Goal: Task Accomplishment & Management: Manage account settings

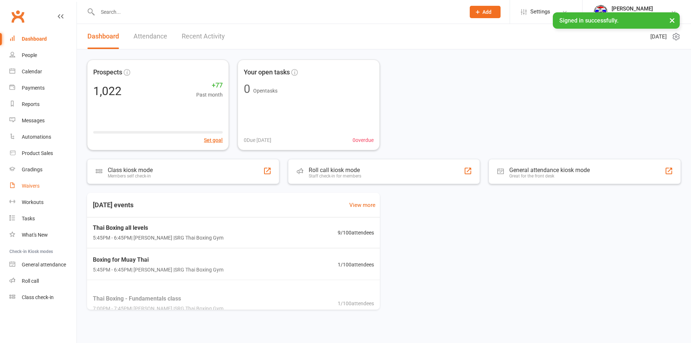
click at [49, 182] on link "Waivers" at bounding box center [42, 186] width 67 height 16
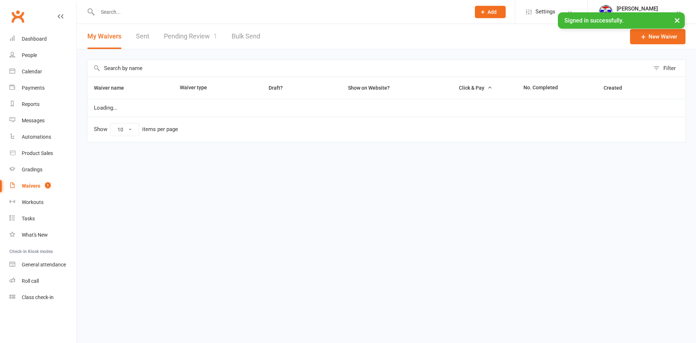
click at [197, 47] on link "Pending Review 1" at bounding box center [190, 36] width 53 height 25
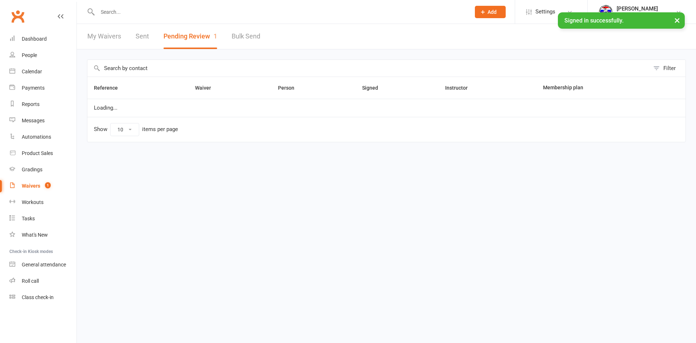
select select "100"
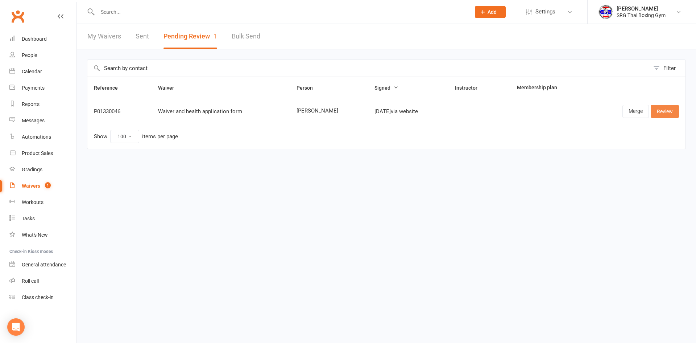
click at [672, 111] on link "Review" at bounding box center [665, 111] width 28 height 13
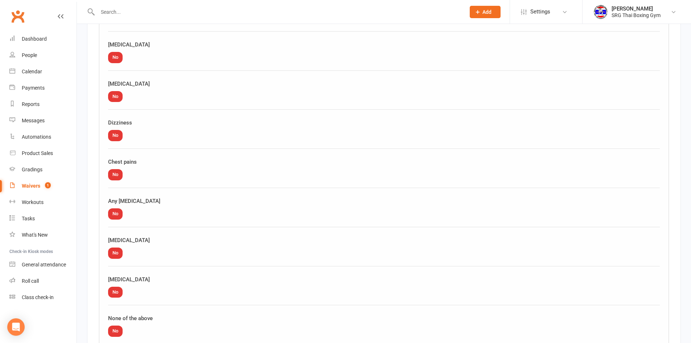
scroll to position [855, 0]
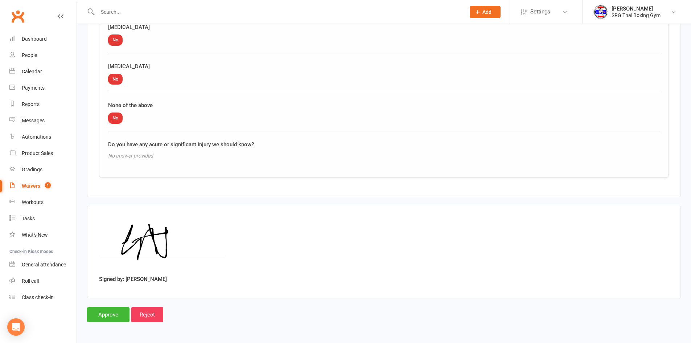
click at [110, 314] on input "Approve" at bounding box center [108, 314] width 42 height 15
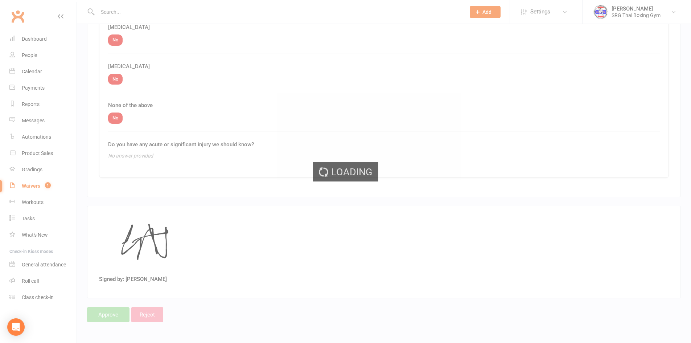
select select "100"
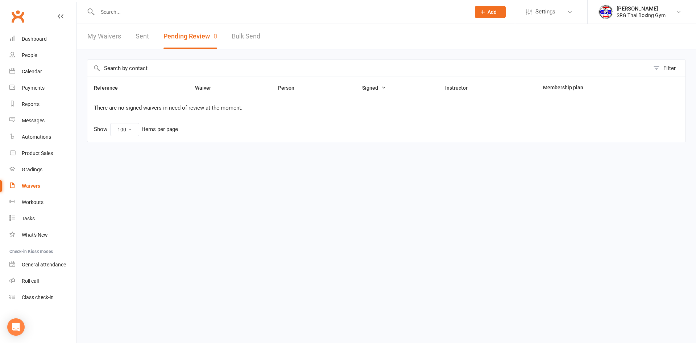
click at [28, 21] on div "Clubworx" at bounding box center [38, 20] width 77 height 27
click at [22, 20] on link "Clubworx" at bounding box center [18, 16] width 18 height 18
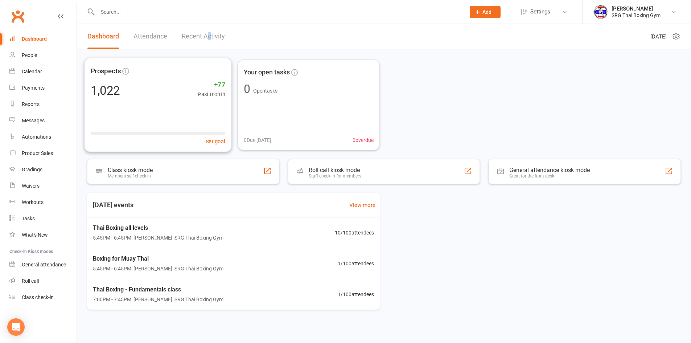
click at [209, 28] on link "Recent Activity" at bounding box center [203, 36] width 43 height 25
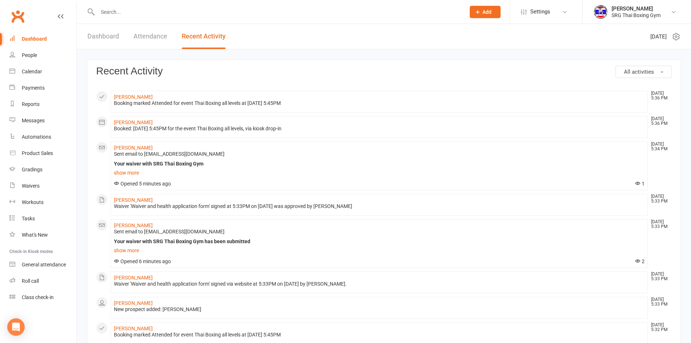
click at [140, 37] on link "Attendance" at bounding box center [150, 36] width 34 height 25
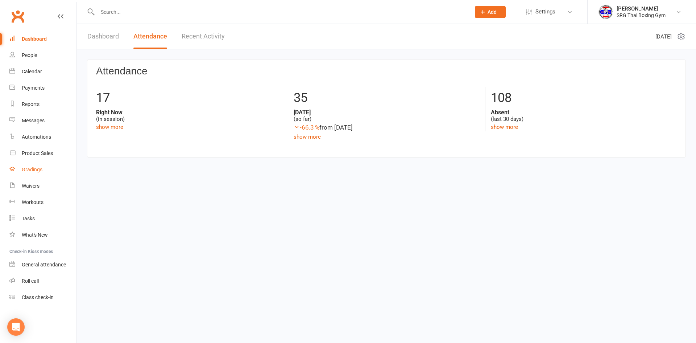
click at [31, 163] on link "Gradings" at bounding box center [42, 169] width 67 height 16
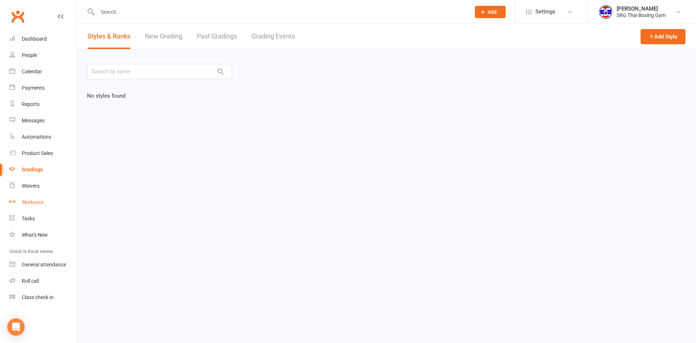
click at [43, 197] on link "Workouts" at bounding box center [42, 202] width 67 height 16
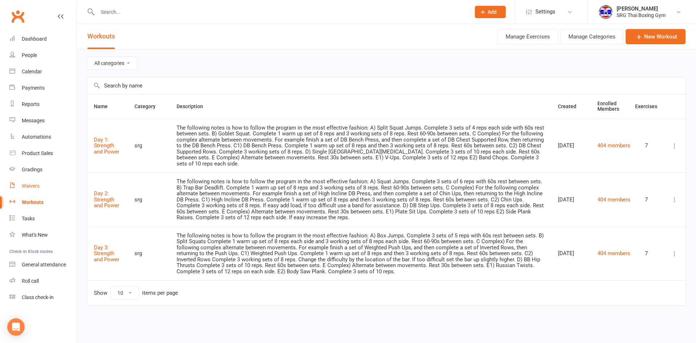
click at [32, 188] on div "Waivers" at bounding box center [31, 186] width 18 height 6
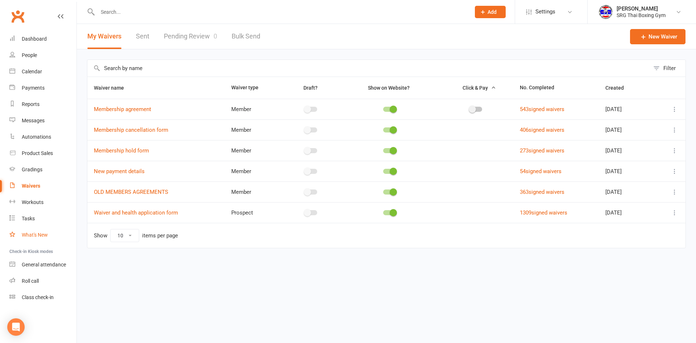
click at [35, 232] on div "What's New" at bounding box center [35, 235] width 26 height 6
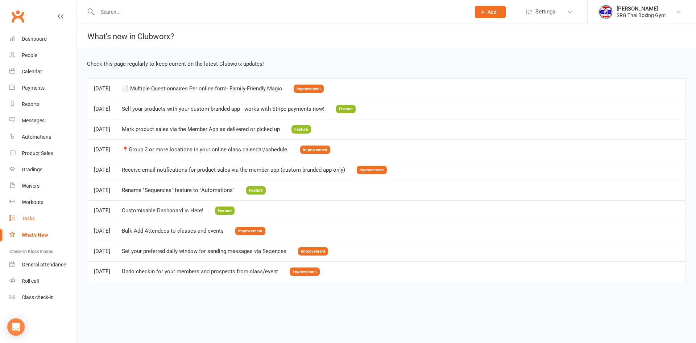
click at [38, 222] on link "Tasks" at bounding box center [42, 218] width 67 height 16
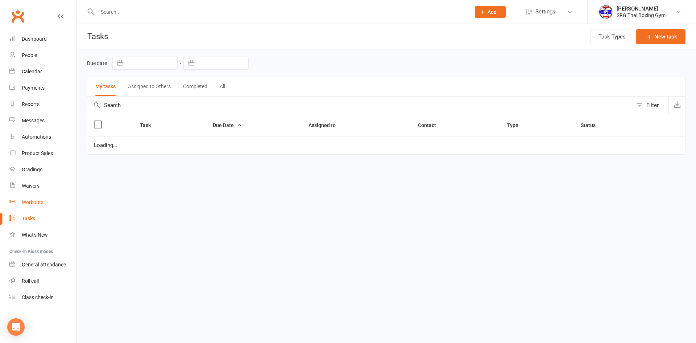
click at [31, 201] on div "Workouts" at bounding box center [33, 202] width 22 height 6
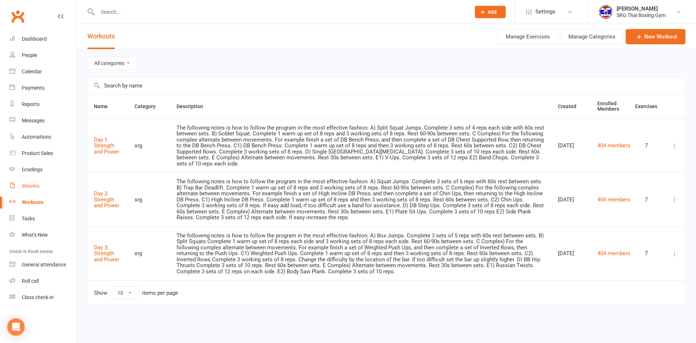
click at [40, 184] on link "Waivers" at bounding box center [42, 186] width 67 height 16
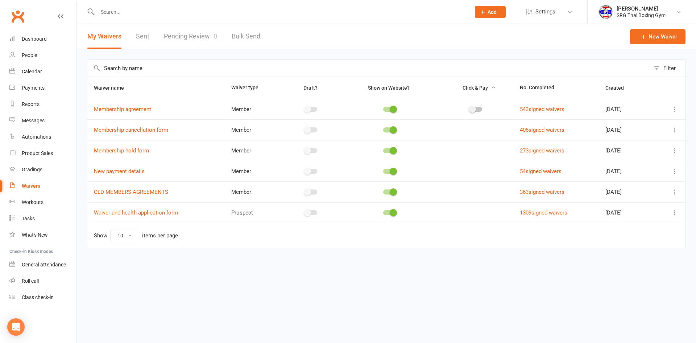
click at [218, 30] on div "My Waivers Sent Pending Review 0 Bulk Send" at bounding box center [174, 36] width 194 height 25
drag, startPoint x: 19, startPoint y: 5, endPoint x: 17, endPoint y: 11, distance: 6.1
click at [20, 7] on nav "Clubworx Dashboard People Calendar Payments Reports Messages Automations Produc…" at bounding box center [38, 173] width 77 height 343
